Goal: Navigation & Orientation: Understand site structure

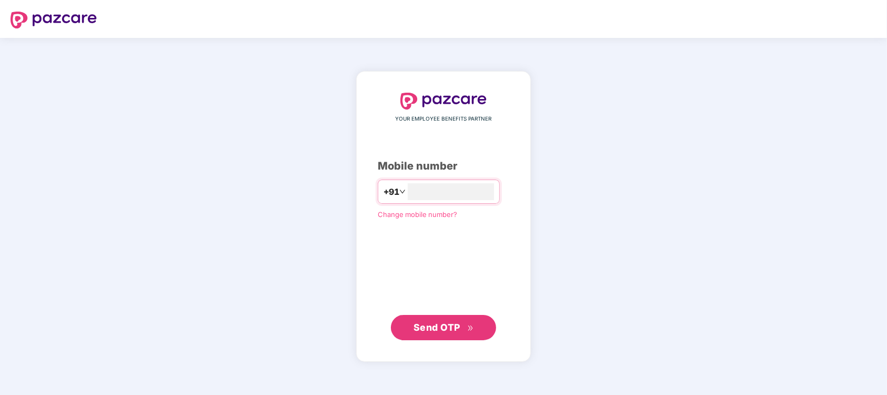
type input "**********"
click at [449, 329] on span "Send OTP" at bounding box center [436, 326] width 47 height 11
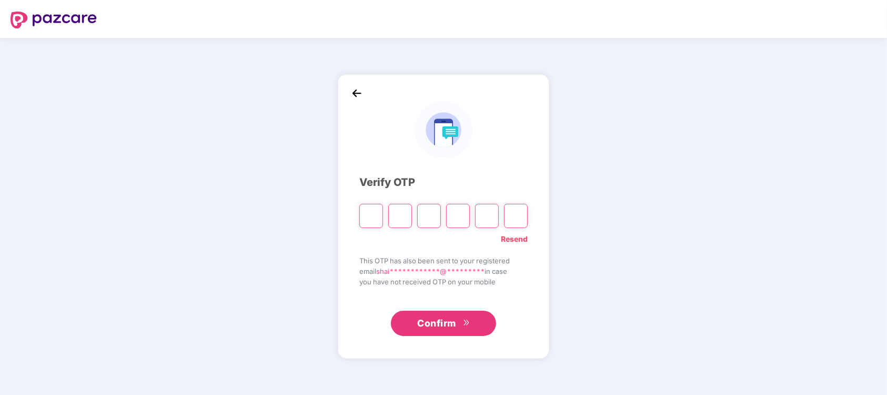
type input "*"
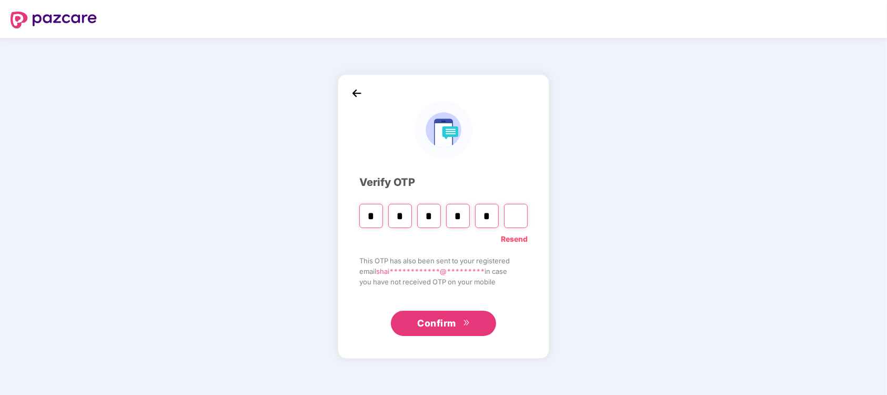
type input "*"
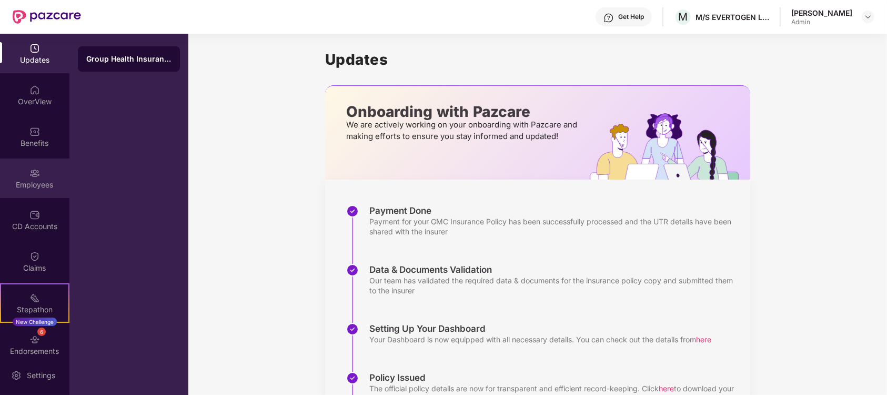
click at [29, 170] on img at bounding box center [34, 173] width 11 height 11
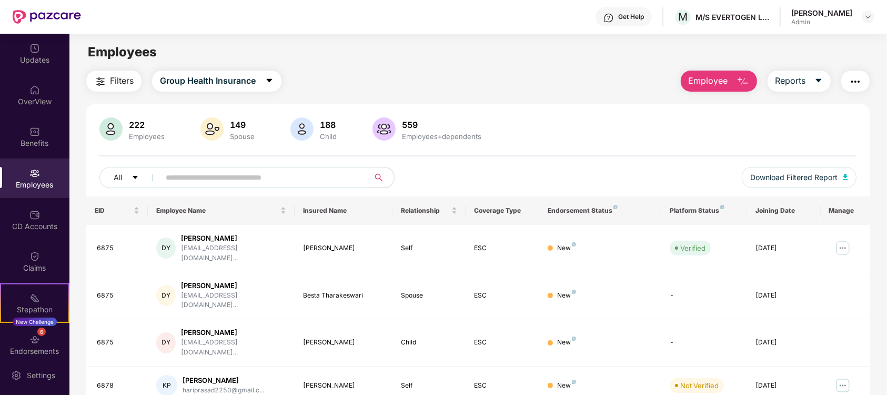
click at [199, 178] on input "text" at bounding box center [260, 177] width 189 height 16
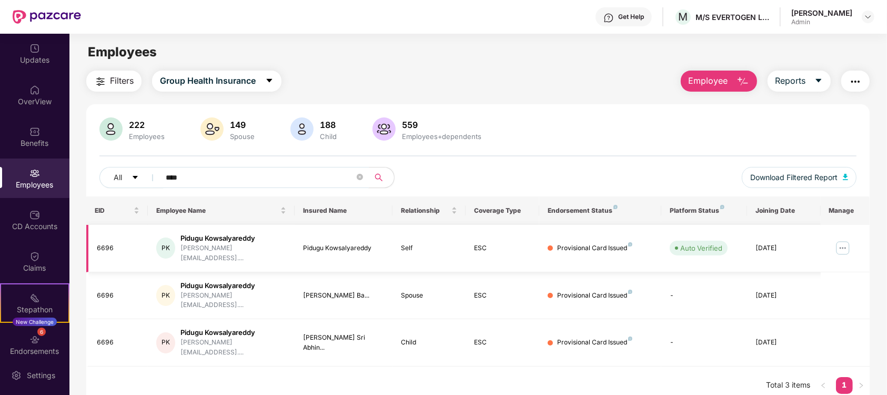
type input "****"
click at [834, 242] on img at bounding box center [842, 247] width 17 height 17
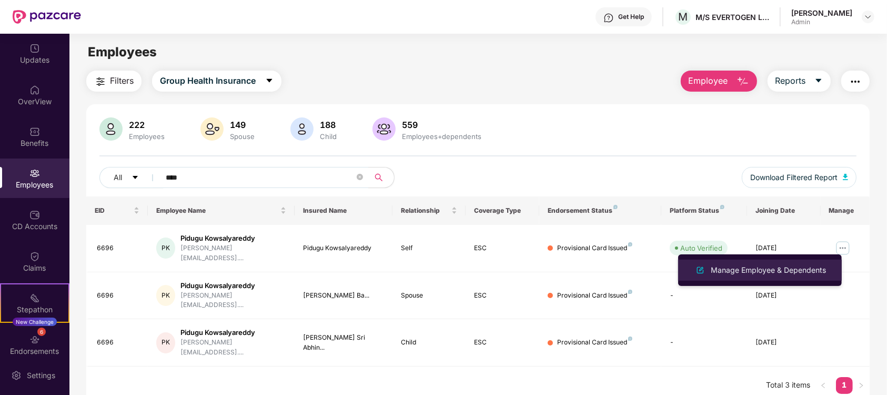
click at [752, 271] on div "Manage Employee & Dependents" at bounding box center [768, 270] width 119 height 12
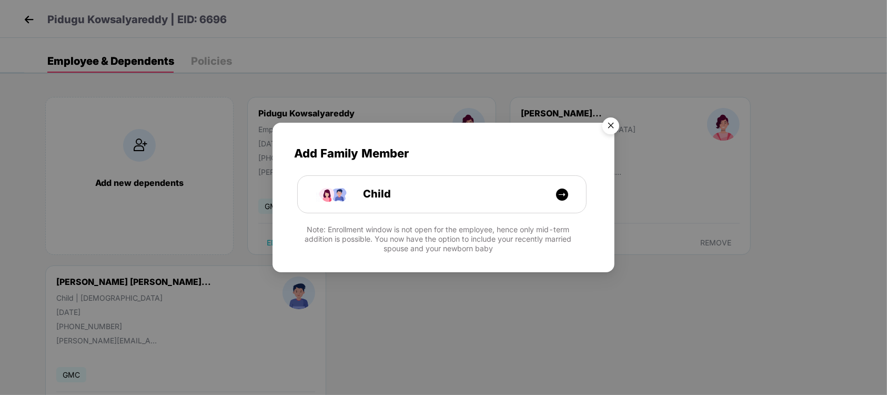
click at [605, 124] on img "Close" at bounding box center [610, 127] width 29 height 29
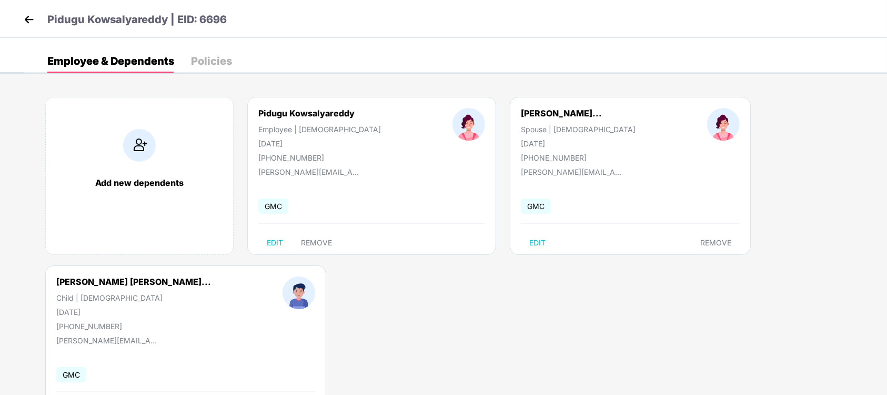
click at [207, 58] on div "Policies" at bounding box center [211, 61] width 41 height 11
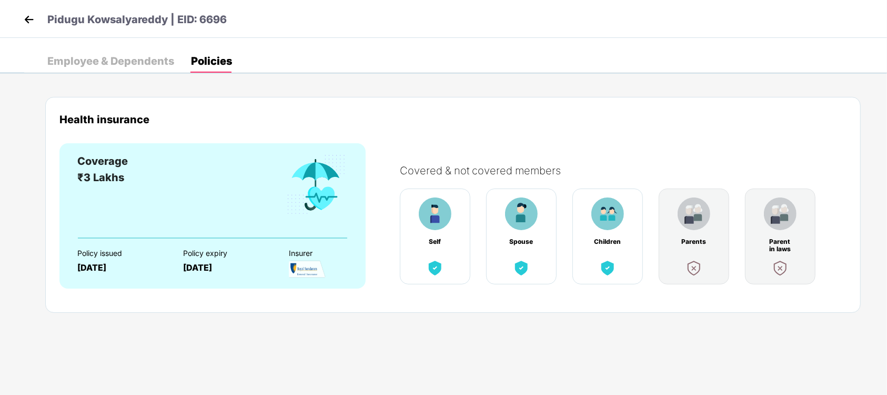
click at [132, 60] on div "Employee & Dependents" at bounding box center [110, 61] width 127 height 11
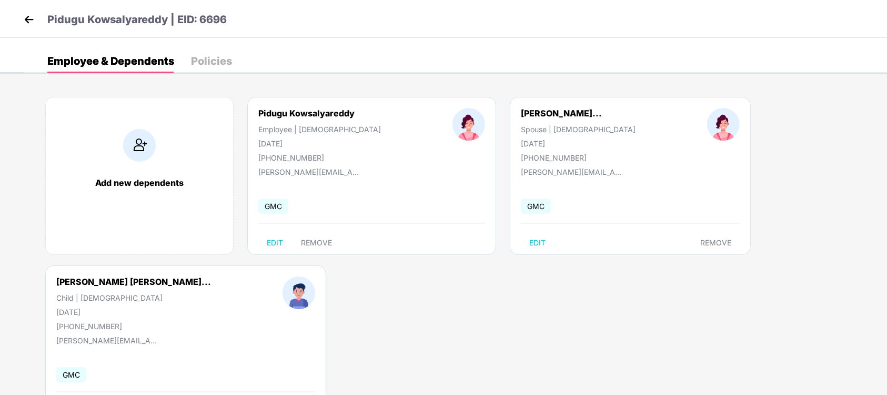
click at [26, 17] on img at bounding box center [29, 20] width 16 height 16
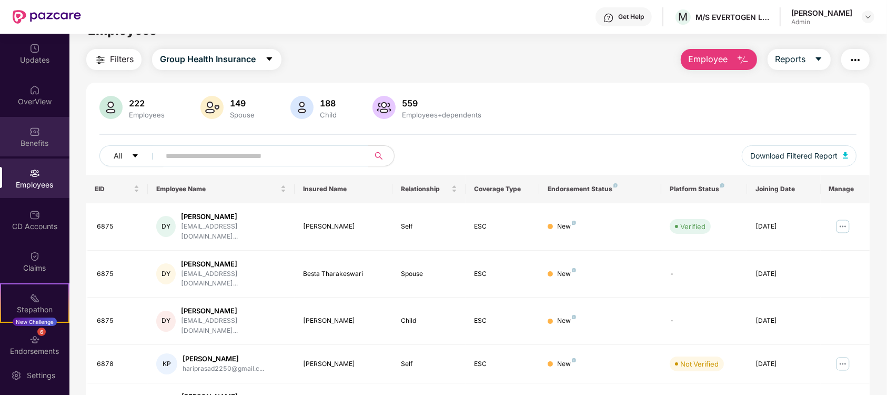
click at [31, 132] on img at bounding box center [34, 131] width 11 height 11
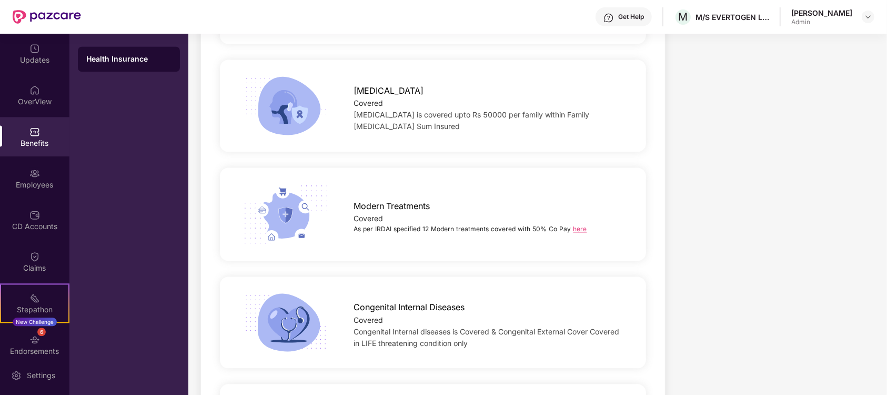
scroll to position [2072, 0]
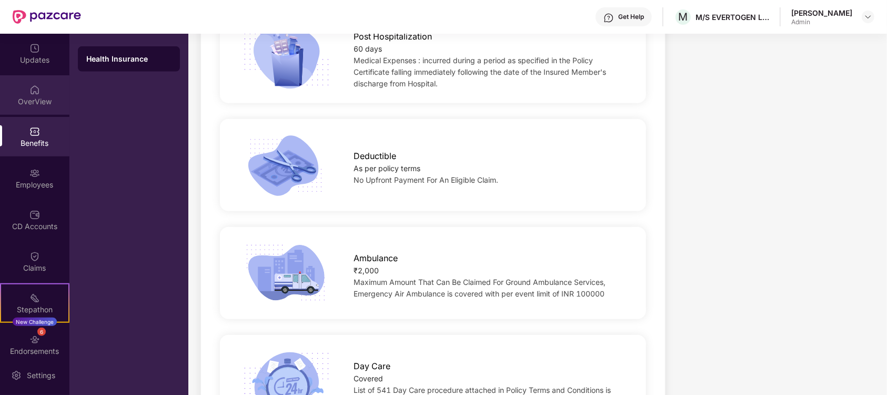
click at [18, 95] on div "OverView" at bounding box center [34, 94] width 69 height 39
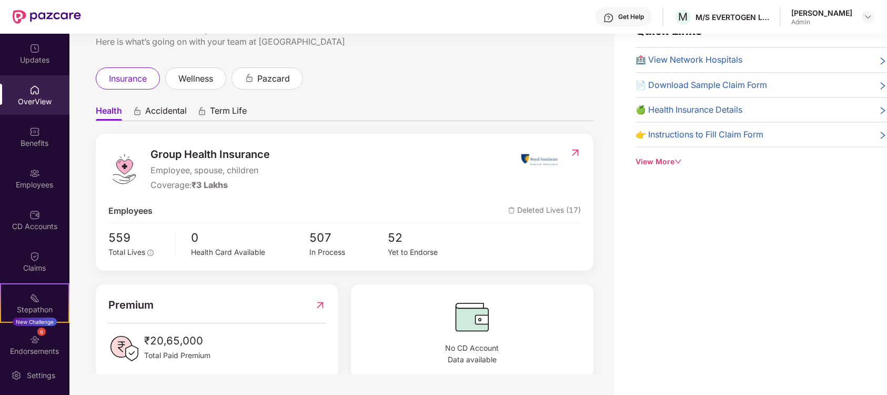
scroll to position [0, 0]
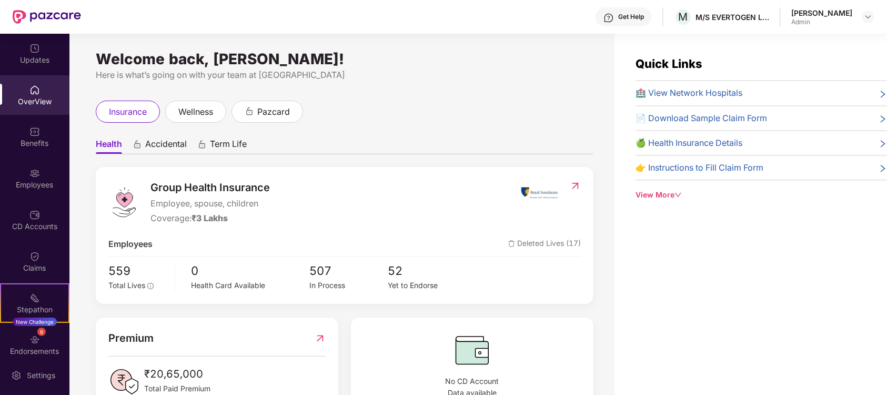
click at [879, 144] on icon "right" at bounding box center [883, 143] width 8 height 8
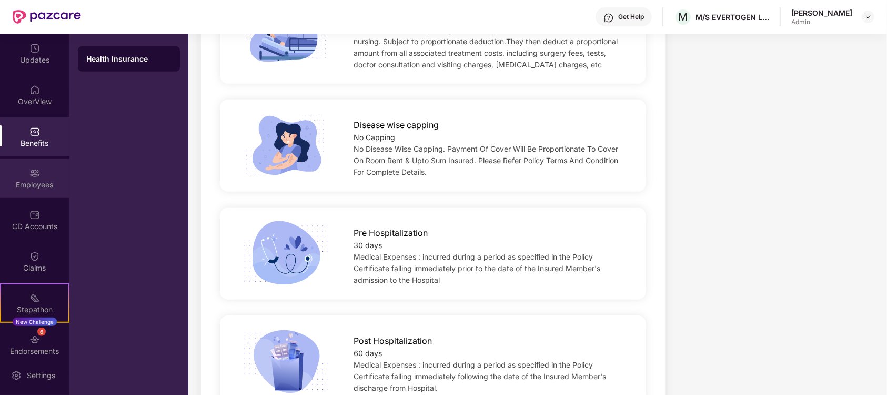
click at [26, 178] on div "Employees" at bounding box center [34, 177] width 69 height 39
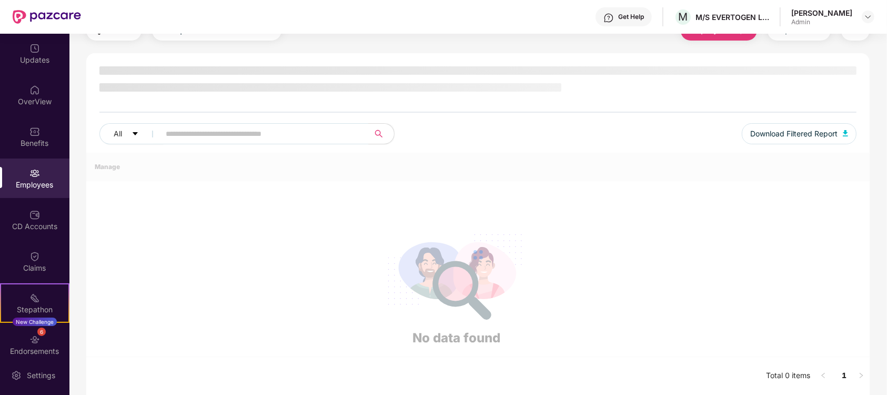
scroll to position [33, 0]
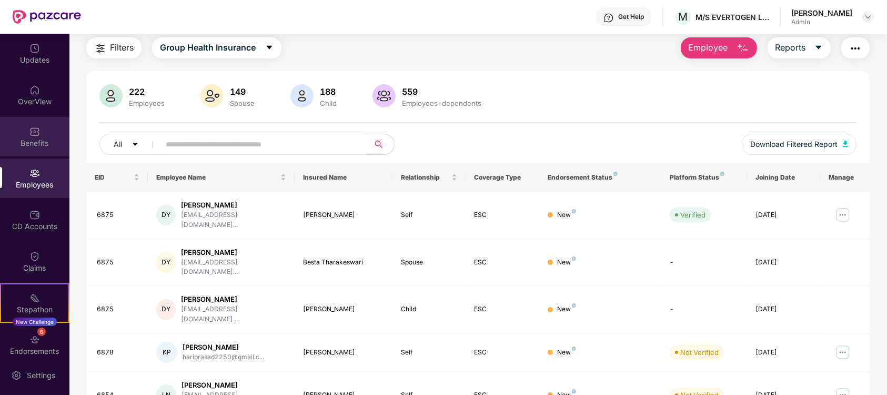
click at [28, 145] on div "Benefits" at bounding box center [34, 143] width 69 height 11
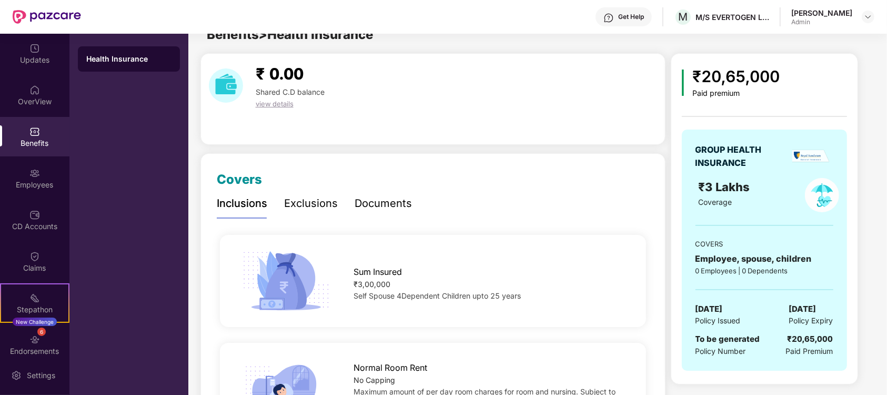
scroll to position [5, 0]
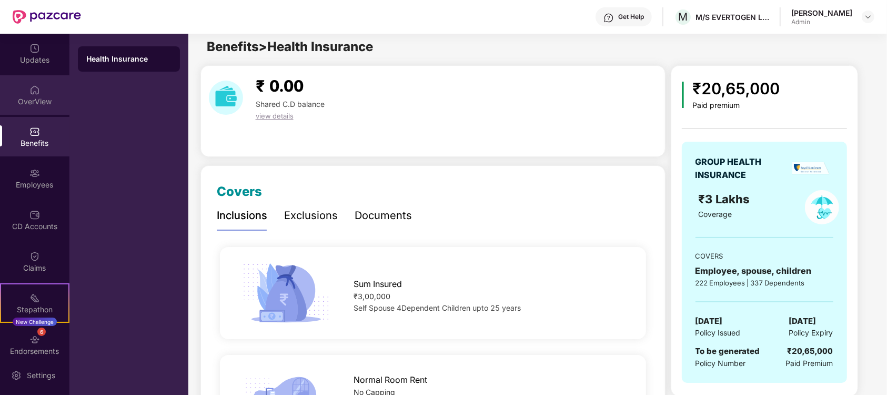
click at [29, 91] on img at bounding box center [34, 90] width 11 height 11
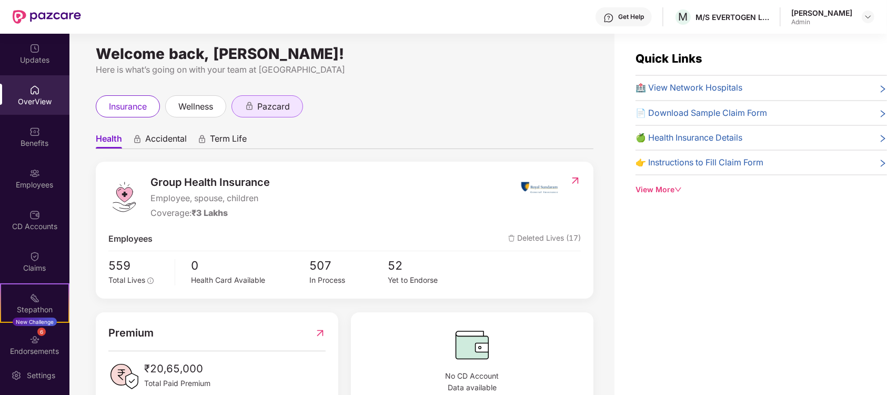
click at [251, 105] on icon "animation" at bounding box center [249, 103] width 3 height 3
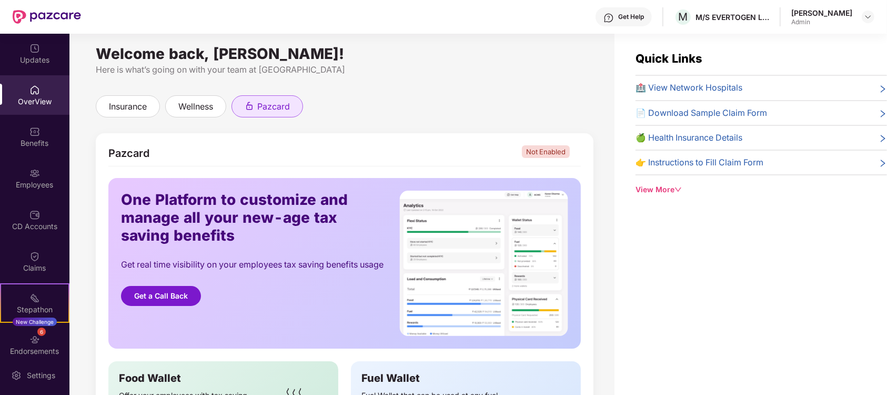
click at [755, 88] on div "🏥 View Network Hospitals" at bounding box center [760, 87] width 251 height 13
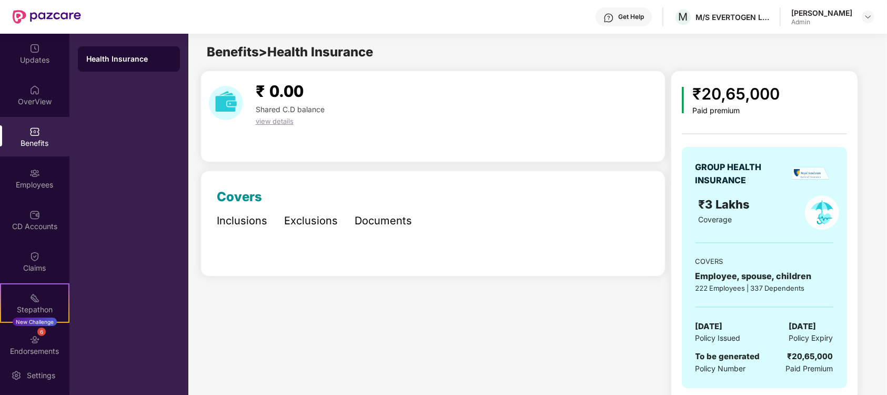
click at [306, 89] on div "₹ 0.00" at bounding box center [289, 91] width 77 height 25
click at [278, 117] on span "view details" at bounding box center [275, 121] width 38 height 8
click at [243, 213] on div "Inclusions" at bounding box center [242, 221] width 51 height 16
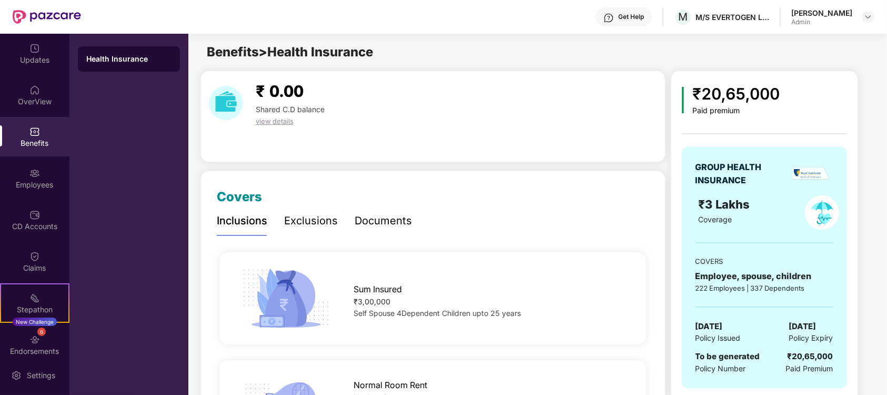
click at [304, 213] on div "Exclusions" at bounding box center [311, 221] width 54 height 16
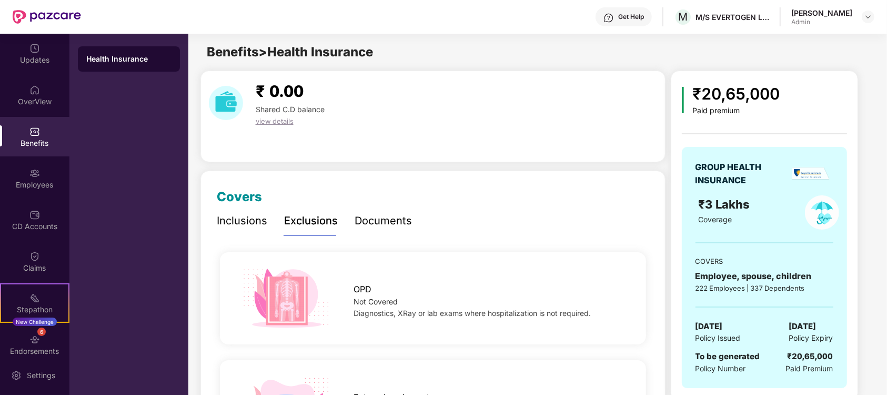
click at [381, 214] on div "Documents" at bounding box center [383, 221] width 57 height 16
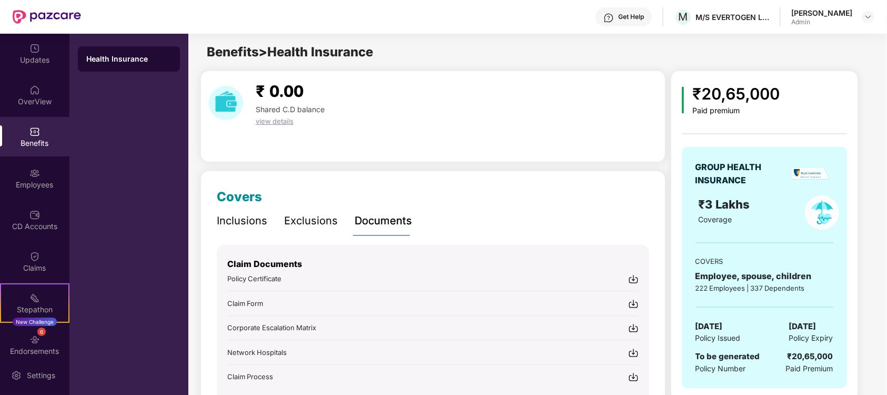
click at [300, 213] on div "Exclusions" at bounding box center [311, 221] width 54 height 16
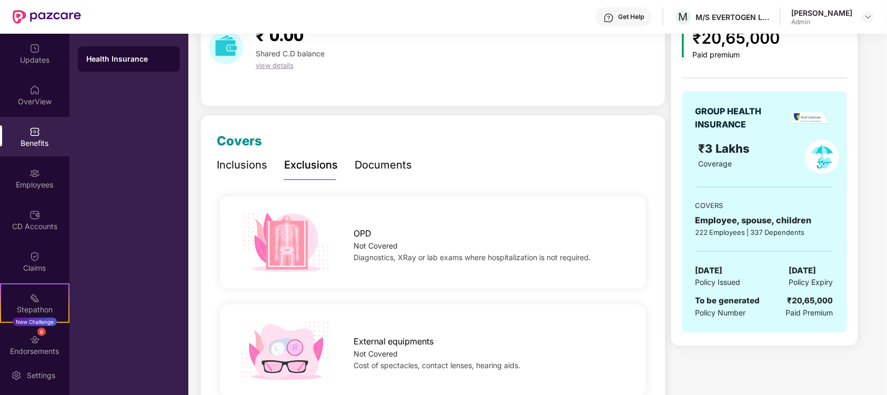
scroll to position [55, 0]
click at [251, 159] on div "Inclusions" at bounding box center [242, 165] width 51 height 16
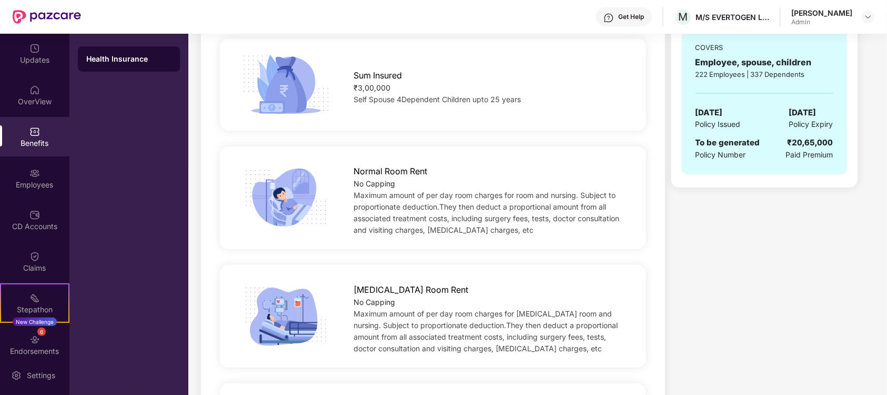
scroll to position [221, 0]
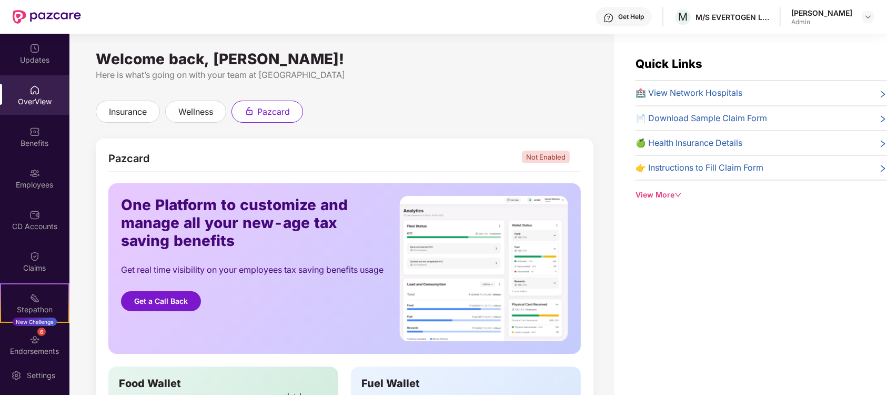
click at [661, 90] on span "🏥 View Network Hospitals" at bounding box center [688, 92] width 107 height 13
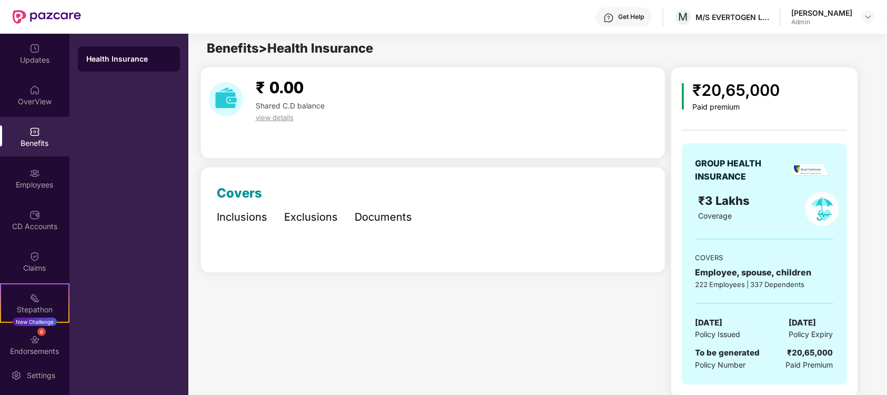
scroll to position [5, 0]
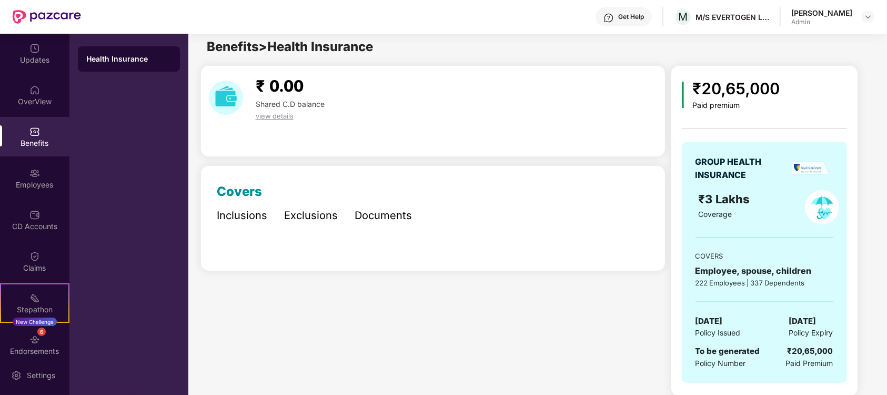
click at [815, 199] on img at bounding box center [822, 207] width 34 height 34
click at [729, 72] on div "₹20,65,000 Paid premium GROUP HEALTH INSURANCE ₹3 Lakhs Coverage COVERS Employe…" at bounding box center [764, 230] width 187 height 331
click at [716, 88] on div "₹20,65,000" at bounding box center [735, 88] width 87 height 25
click at [709, 215] on span "Coverage" at bounding box center [716, 213] width 34 height 9
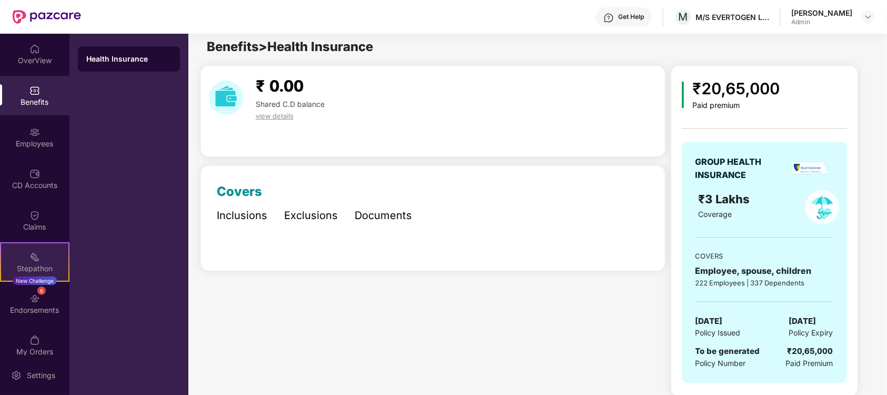
click at [43, 259] on div "Stepathon New Challenge" at bounding box center [34, 261] width 69 height 39
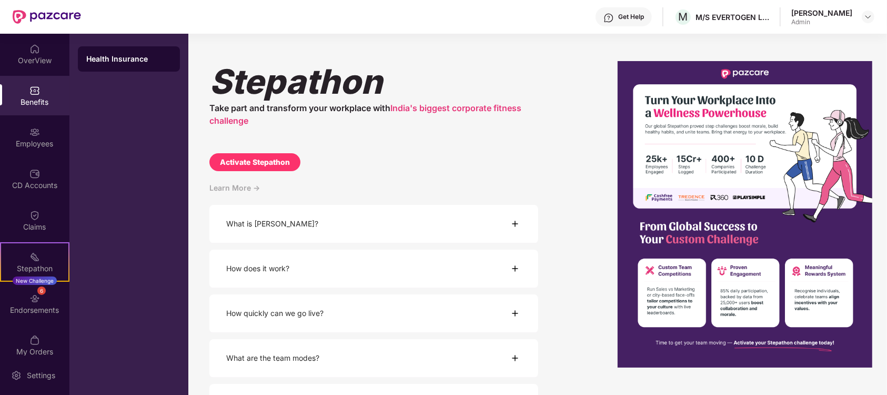
scroll to position [0, 0]
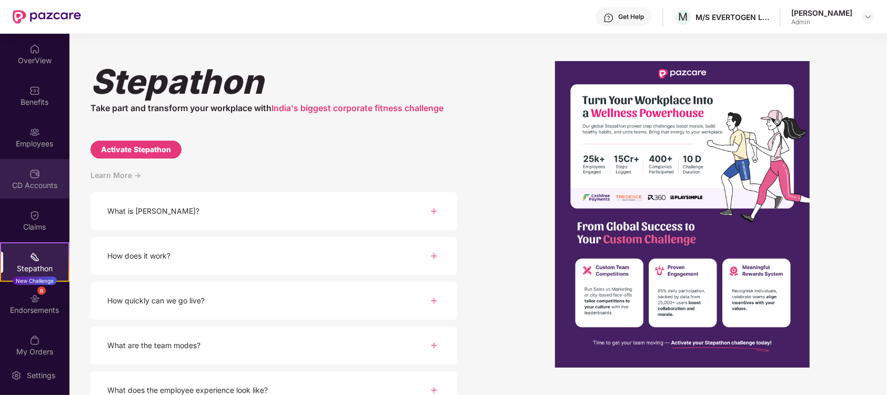
click at [29, 186] on div "CD Accounts" at bounding box center [34, 185] width 69 height 11
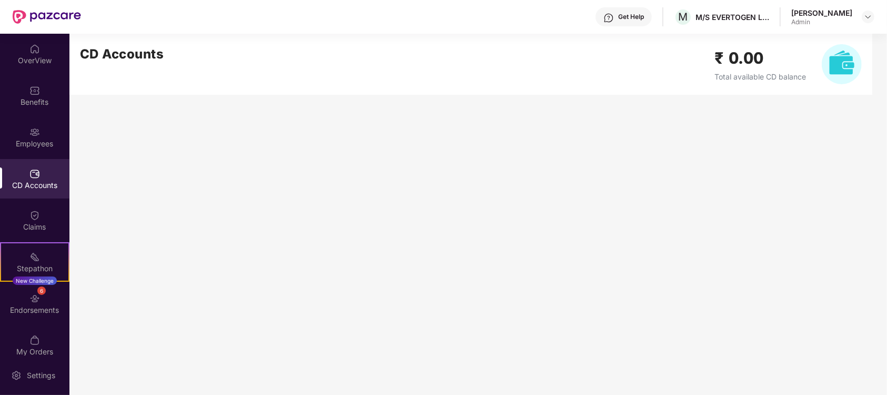
click at [31, 168] on img at bounding box center [34, 173] width 11 height 11
click at [32, 128] on img at bounding box center [34, 132] width 11 height 11
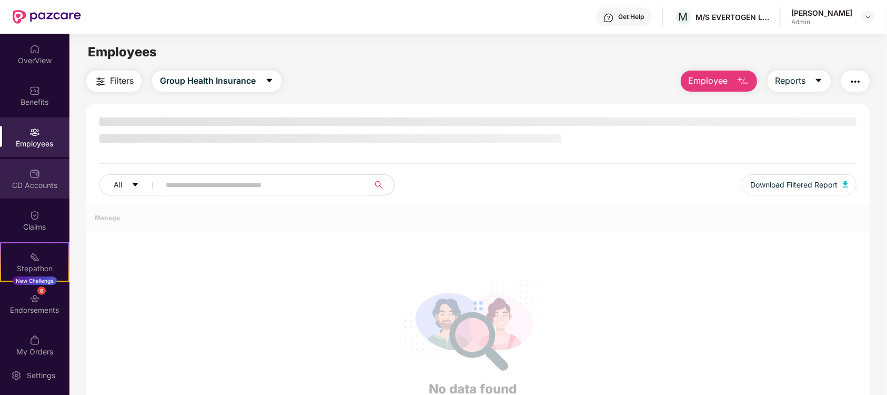
click at [23, 178] on div "CD Accounts" at bounding box center [34, 178] width 69 height 39
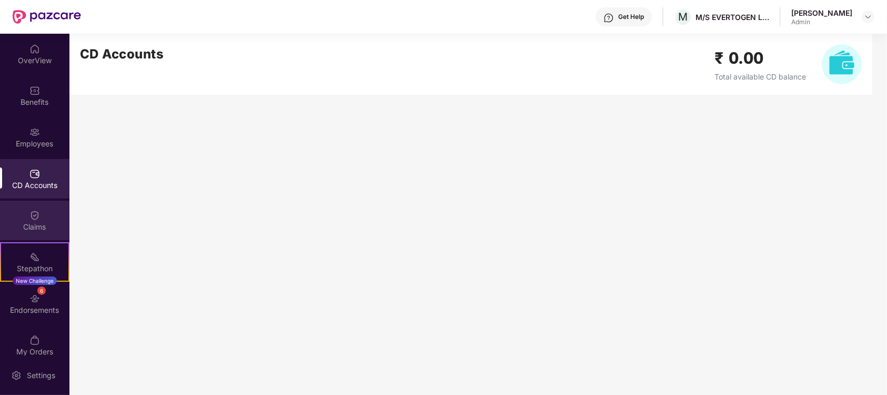
click at [24, 223] on div "Claims" at bounding box center [34, 226] width 69 height 11
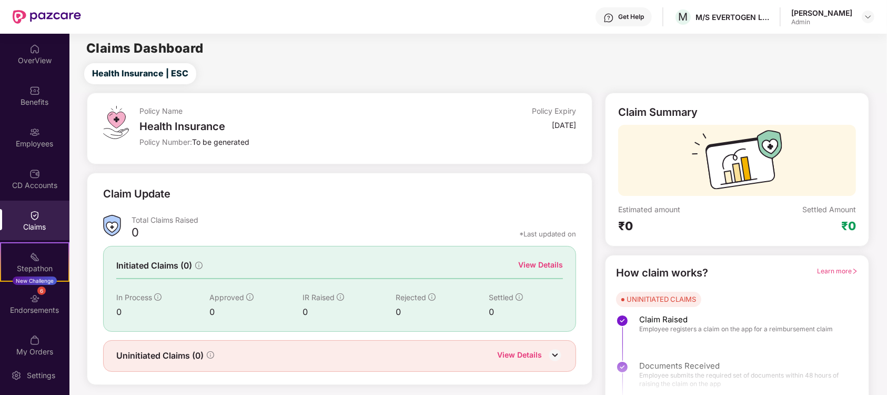
click at [29, 235] on div "Claims" at bounding box center [34, 219] width 69 height 39
click at [22, 180] on div "CD Accounts" at bounding box center [34, 185] width 69 height 11
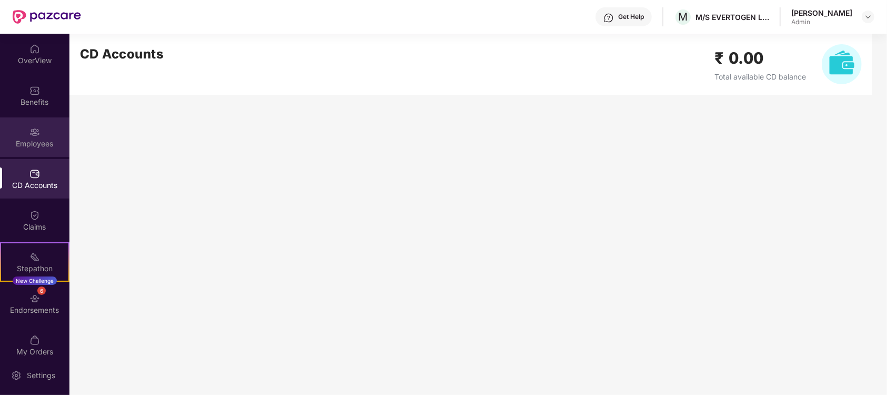
click at [29, 132] on img at bounding box center [34, 132] width 11 height 11
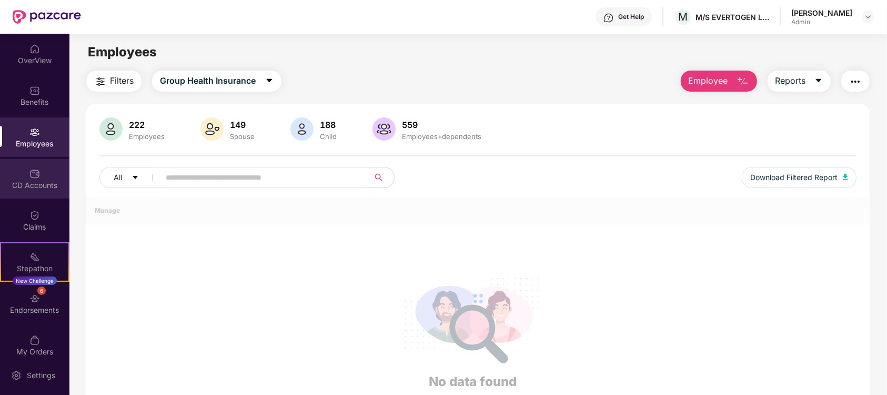
click at [28, 162] on div "CD Accounts" at bounding box center [34, 178] width 69 height 39
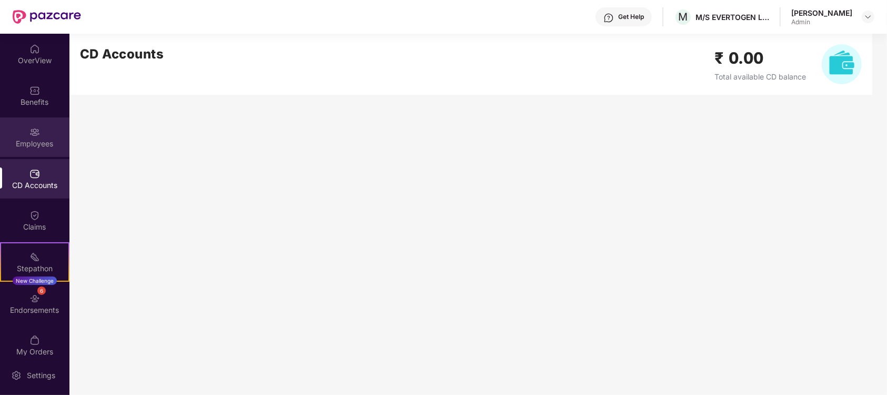
click at [29, 134] on img at bounding box center [34, 132] width 11 height 11
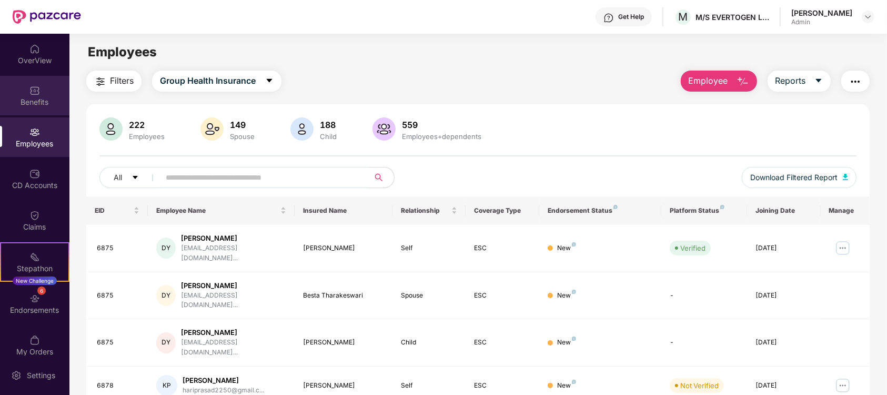
click at [35, 90] on div "Benefits" at bounding box center [34, 95] width 69 height 39
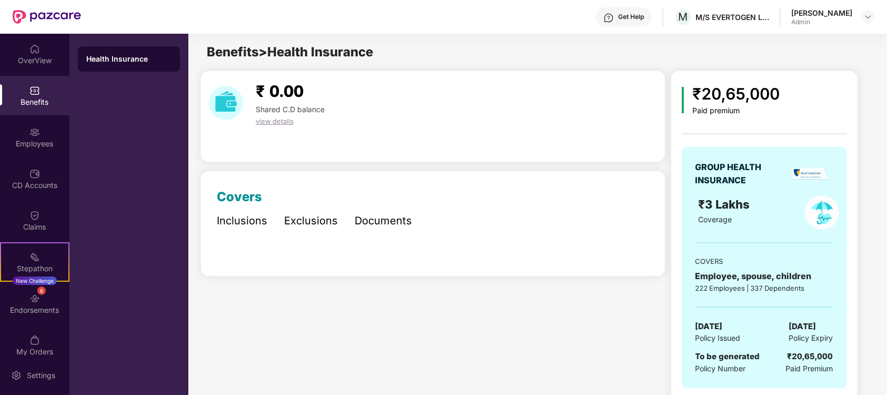
scroll to position [5, 0]
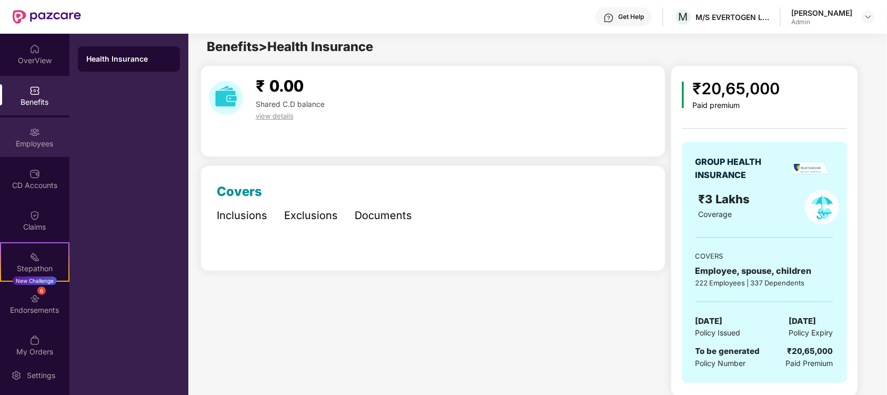
click at [31, 132] on img at bounding box center [34, 132] width 11 height 11
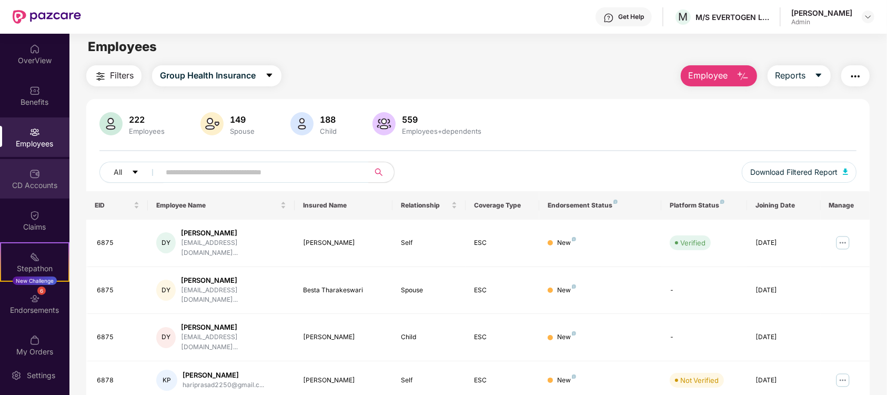
click at [31, 174] on img at bounding box center [34, 173] width 11 height 11
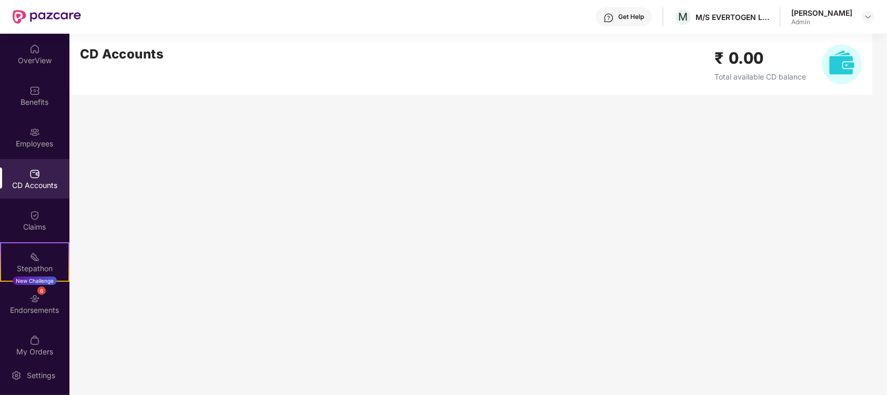
scroll to position [0, 0]
click at [18, 311] on div "Endorsements" at bounding box center [34, 310] width 69 height 11
